Goal: Navigation & Orientation: Find specific page/section

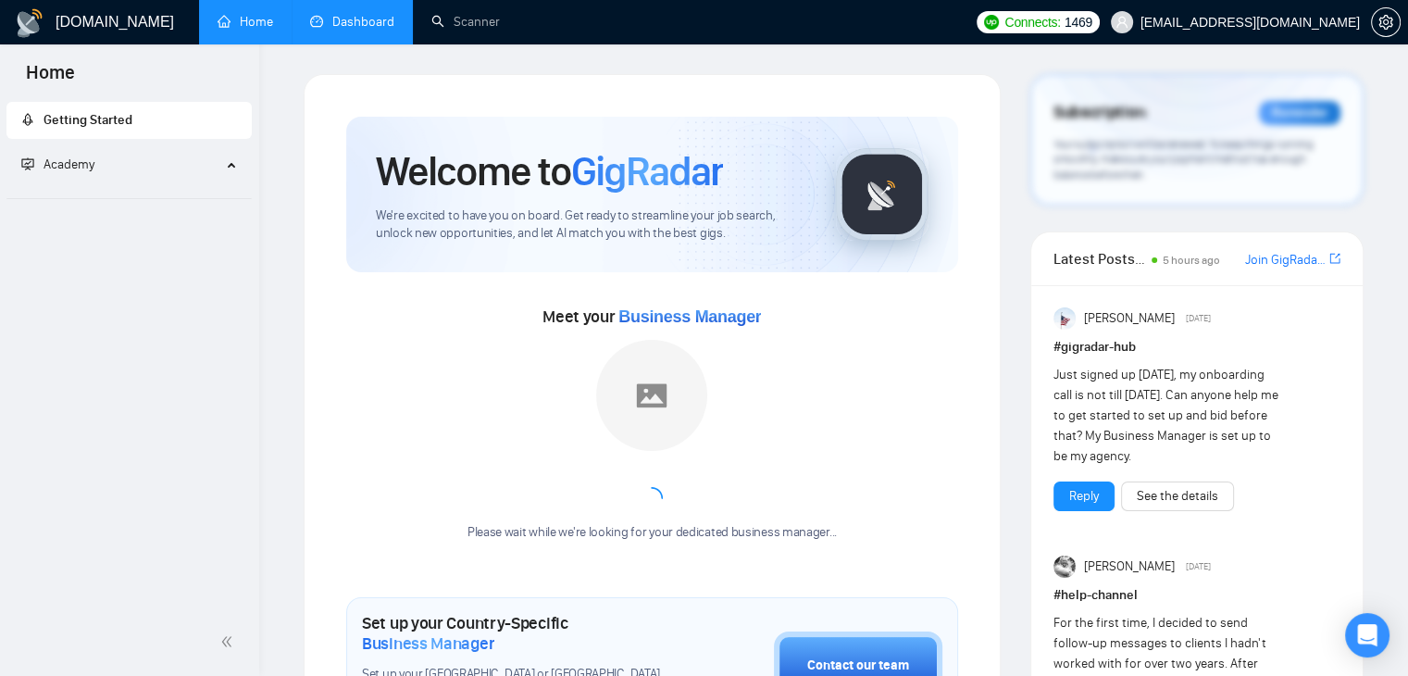
click at [360, 16] on link "Dashboard" at bounding box center [352, 22] width 84 height 16
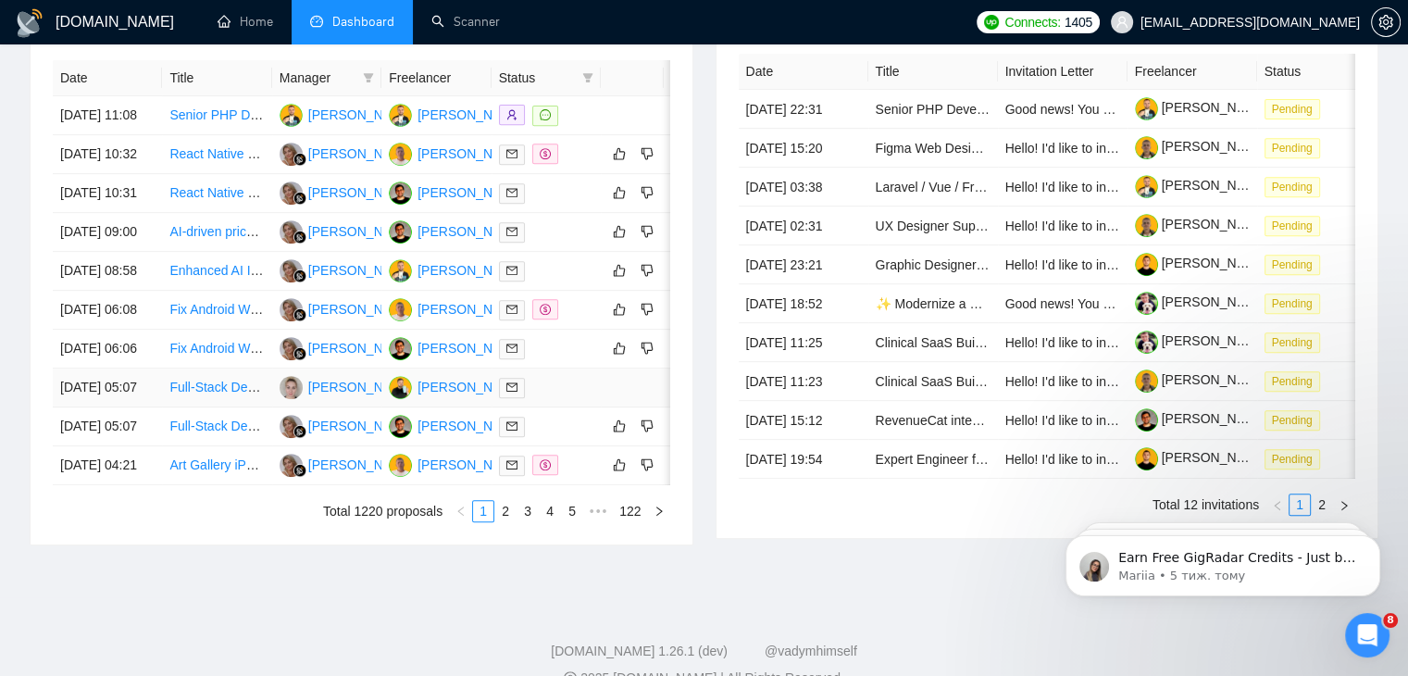
scroll to position [607, 0]
